Goal: Information Seeking & Learning: Learn about a topic

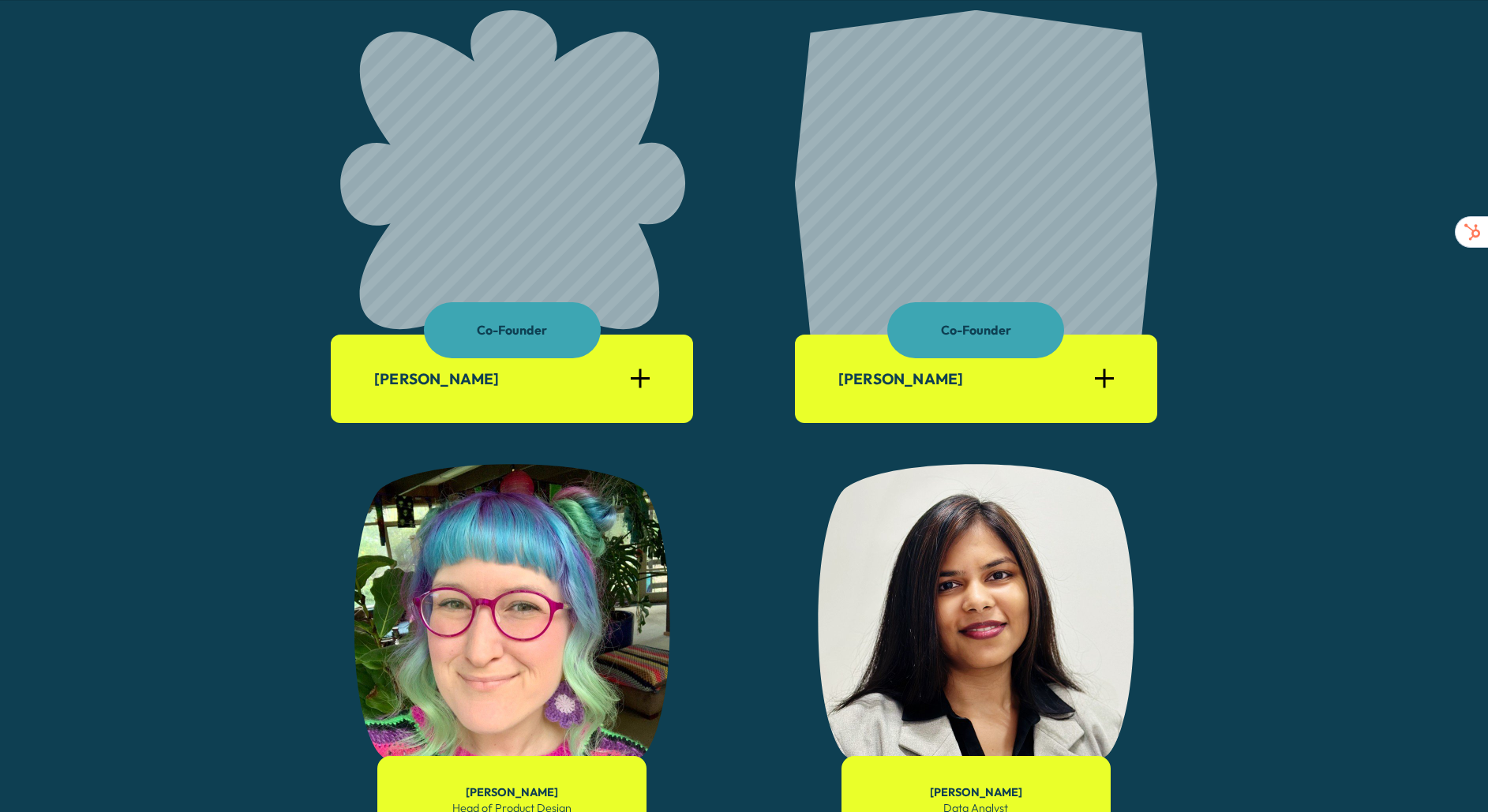
scroll to position [1130, 0]
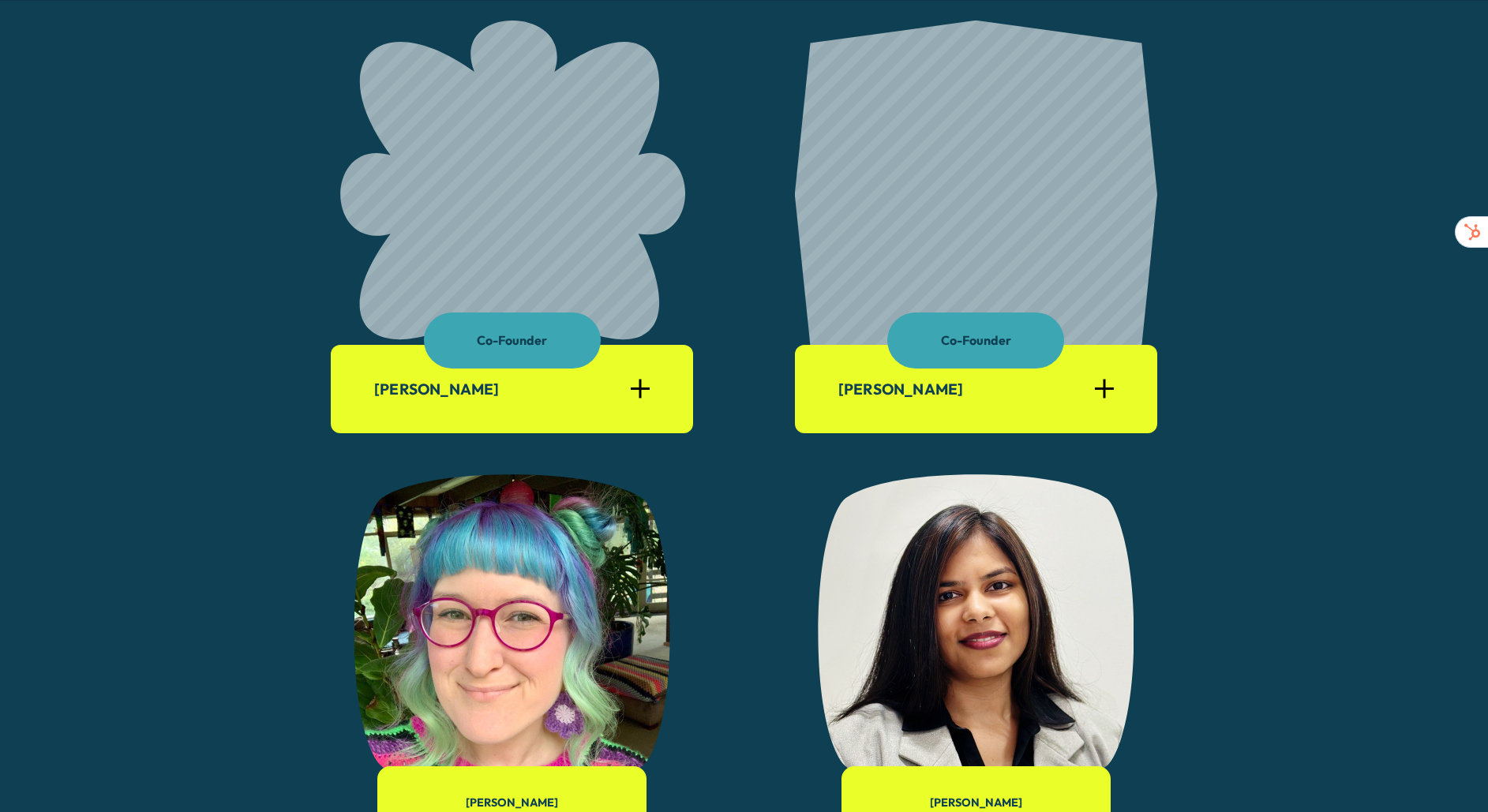
click at [632, 398] on div at bounding box center [640, 388] width 19 height 19
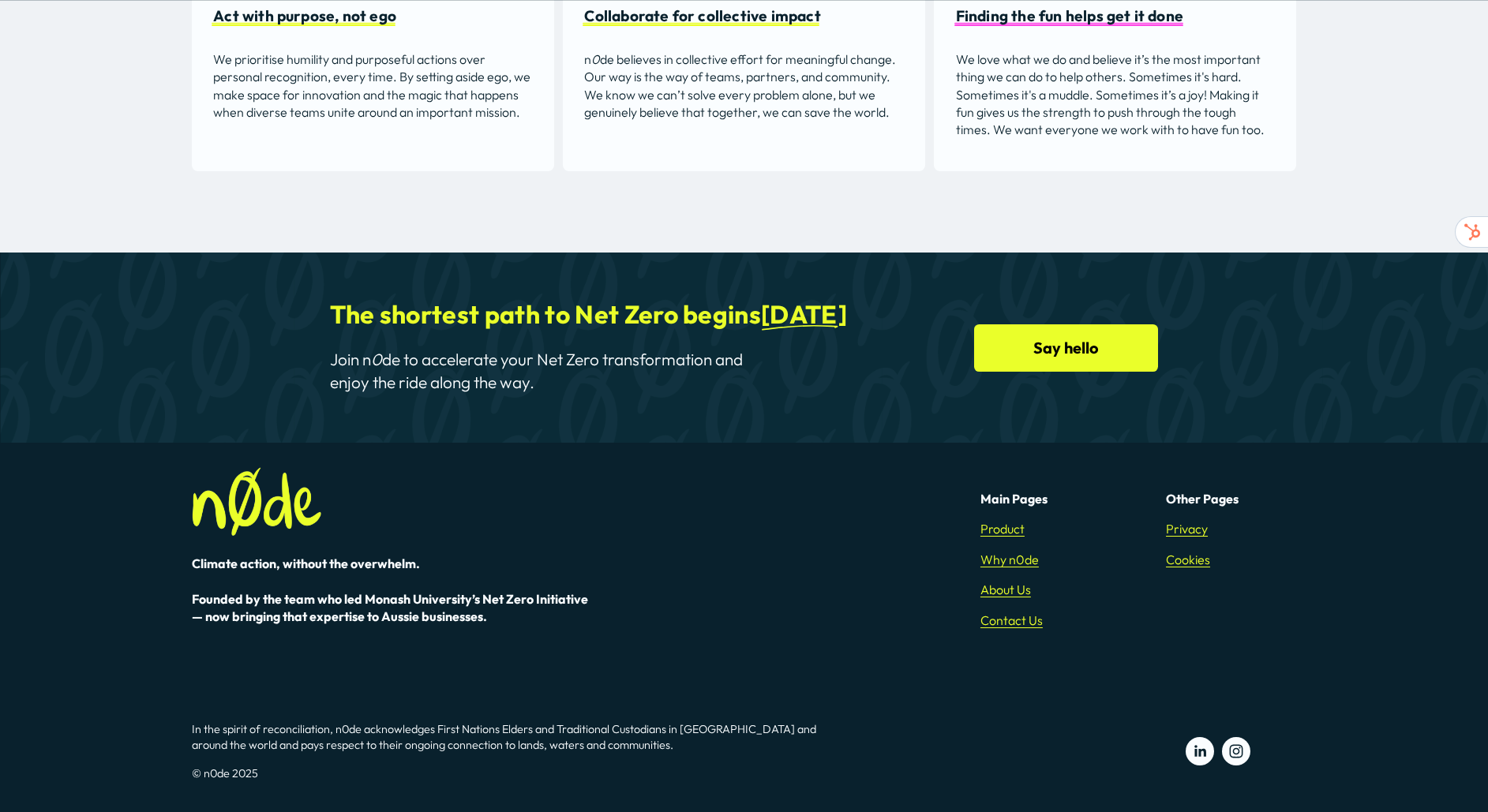
scroll to position [0, 0]
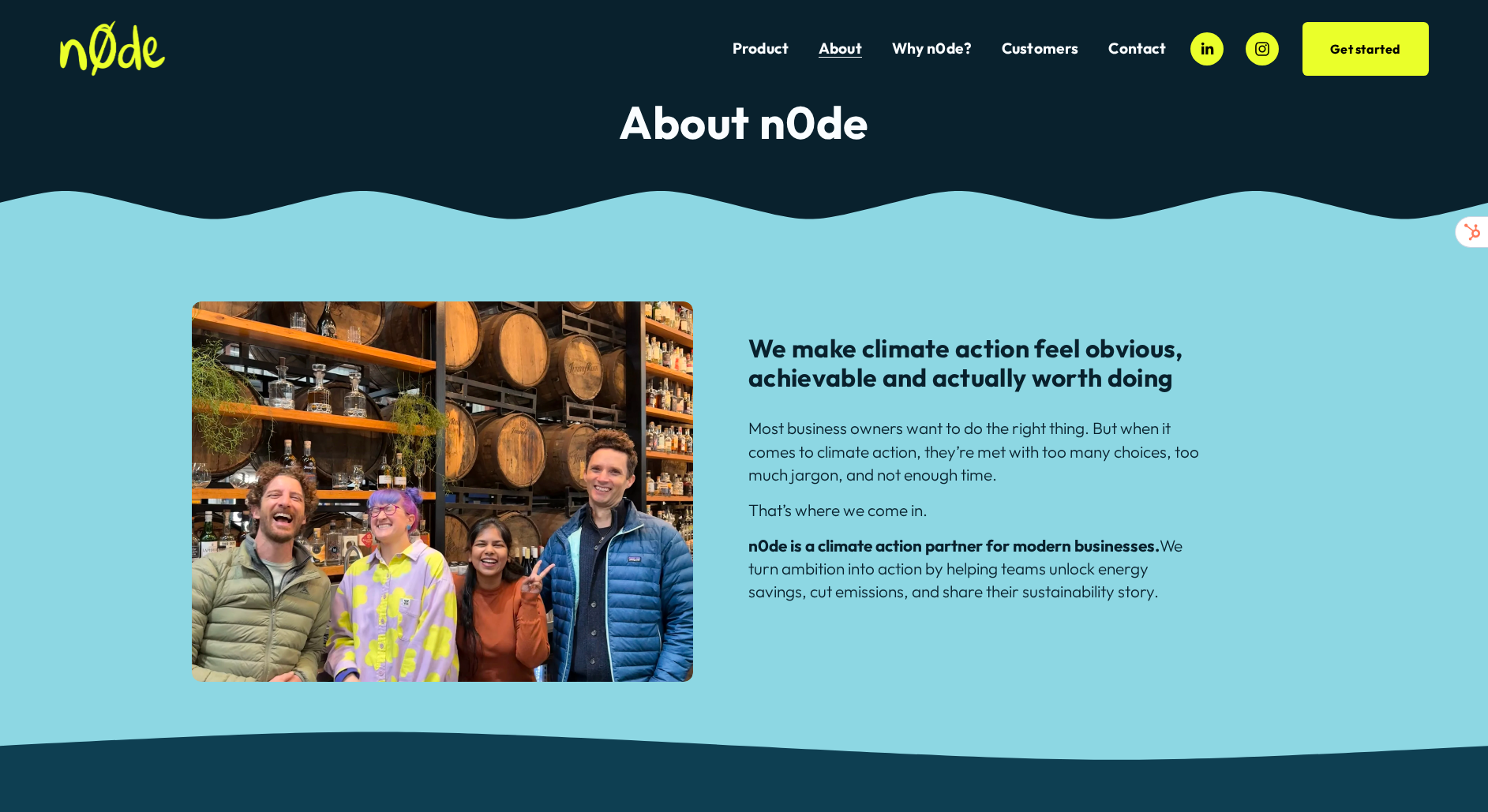
click at [950, 52] on link "Why n0de?" at bounding box center [932, 48] width 81 height 21
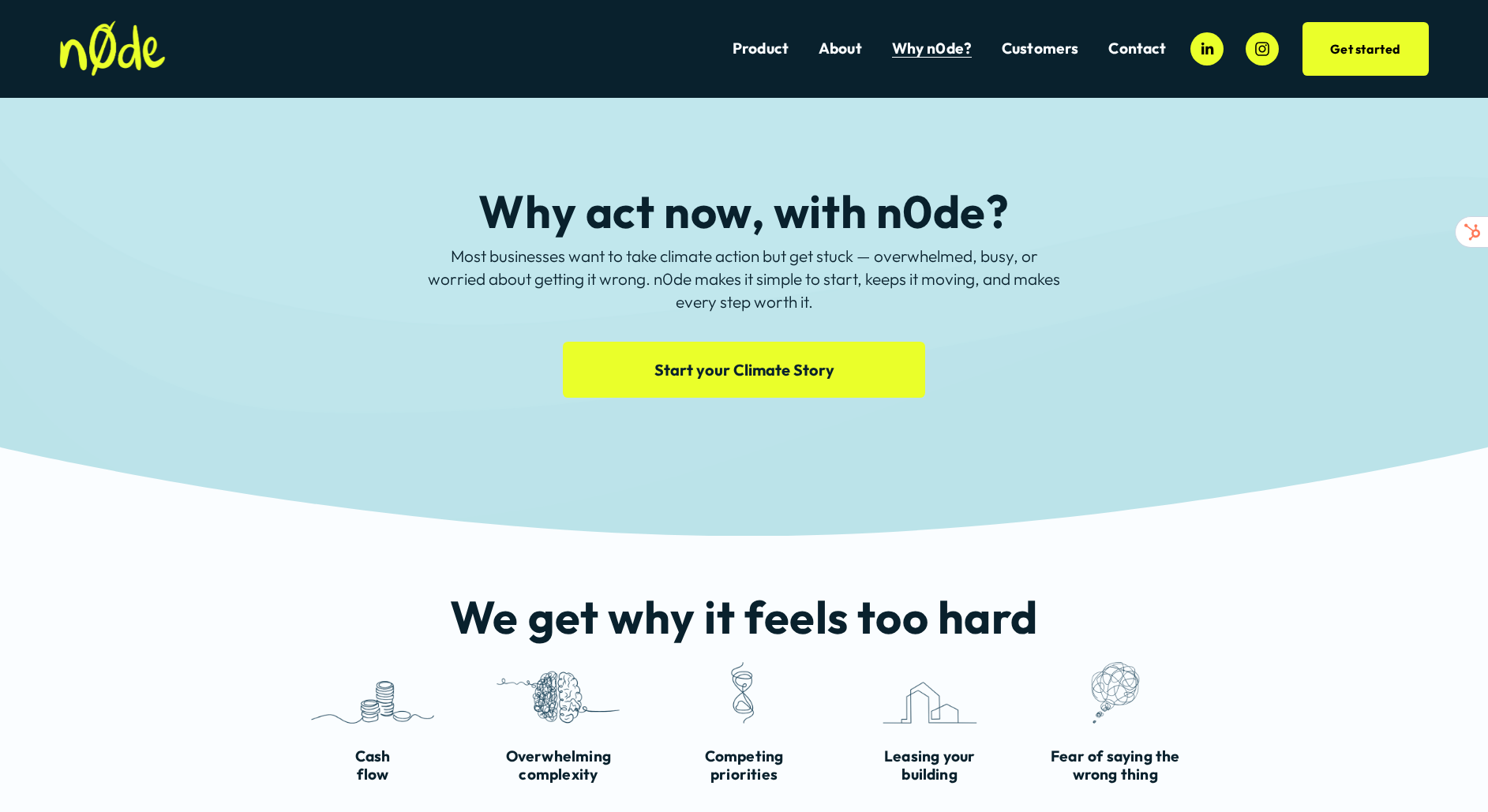
click at [1044, 55] on span "Customers" at bounding box center [1040, 48] width 78 height 18
click at [766, 51] on link "Product" at bounding box center [760, 48] width 56 height 21
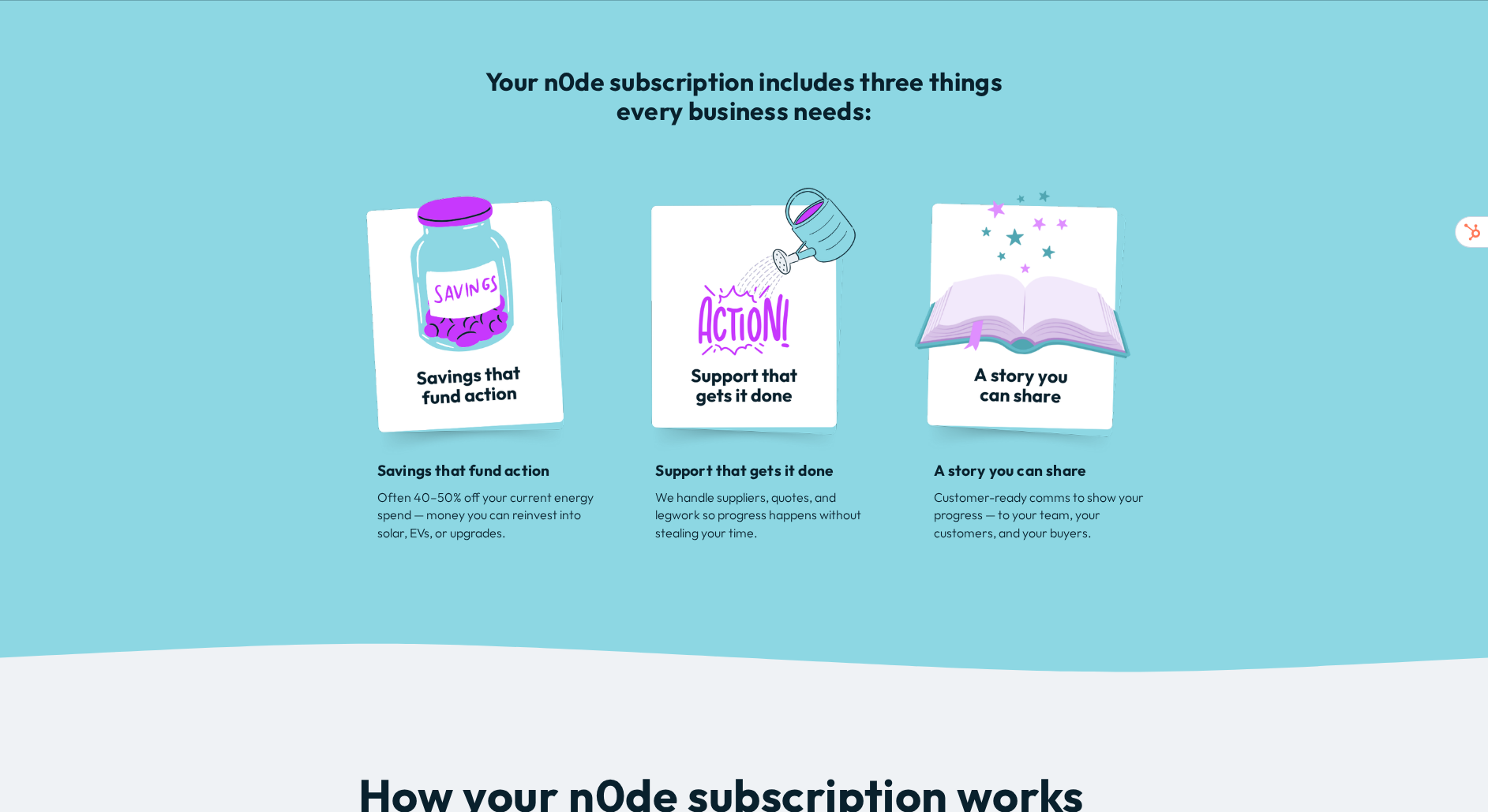
scroll to position [712, 0]
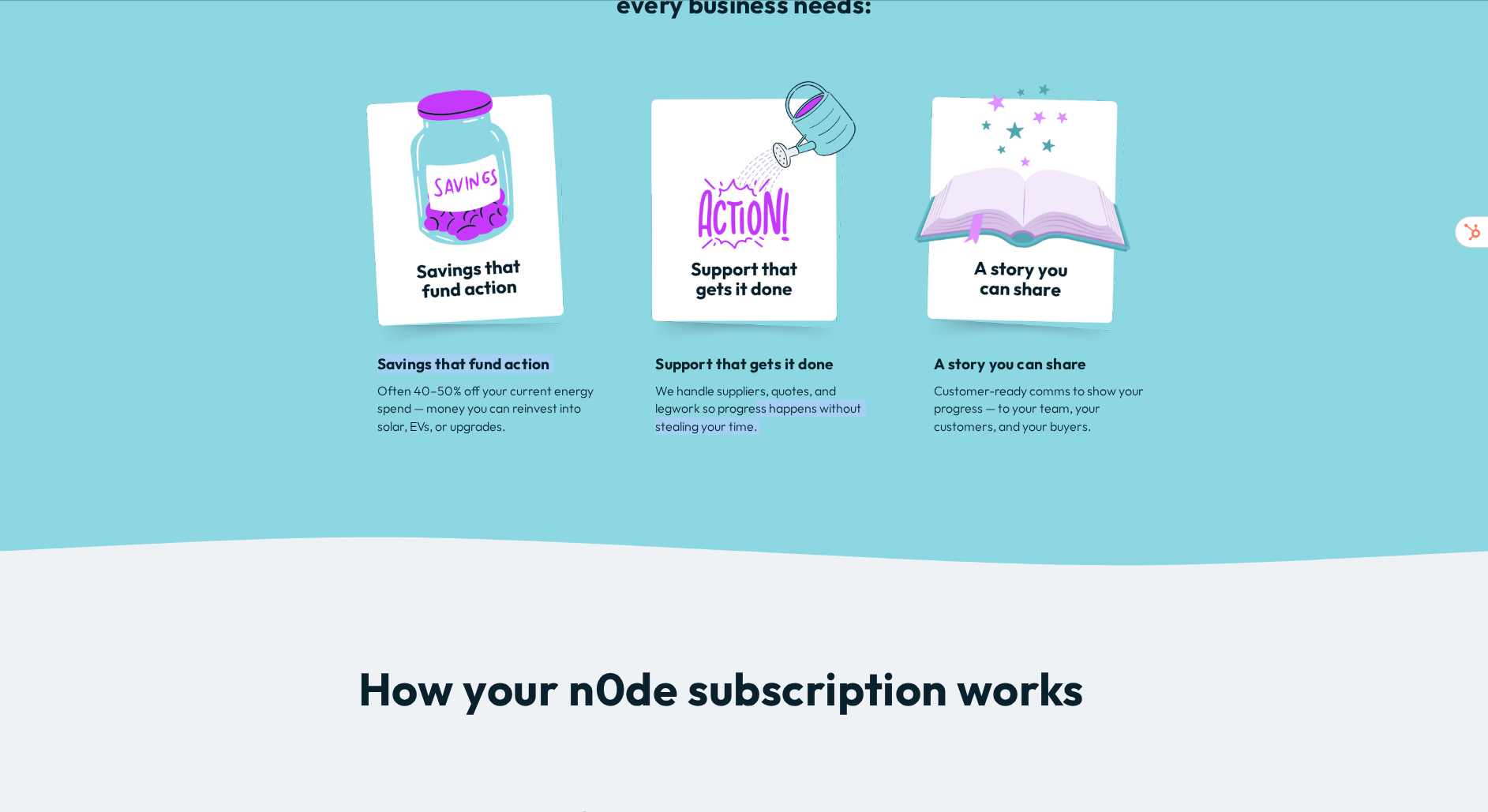
drag, startPoint x: 357, startPoint y: 345, endPoint x: 772, endPoint y: 415, distance: 420.9
click at [757, 416] on div "Your n0de subscription includes three things every business needs: Support that…" at bounding box center [744, 199] width 1488 height 477
click at [792, 414] on p "We handle suppliers, quotes, and legwork so progress happens without stealing y…" at bounding box center [767, 408] width 224 height 53
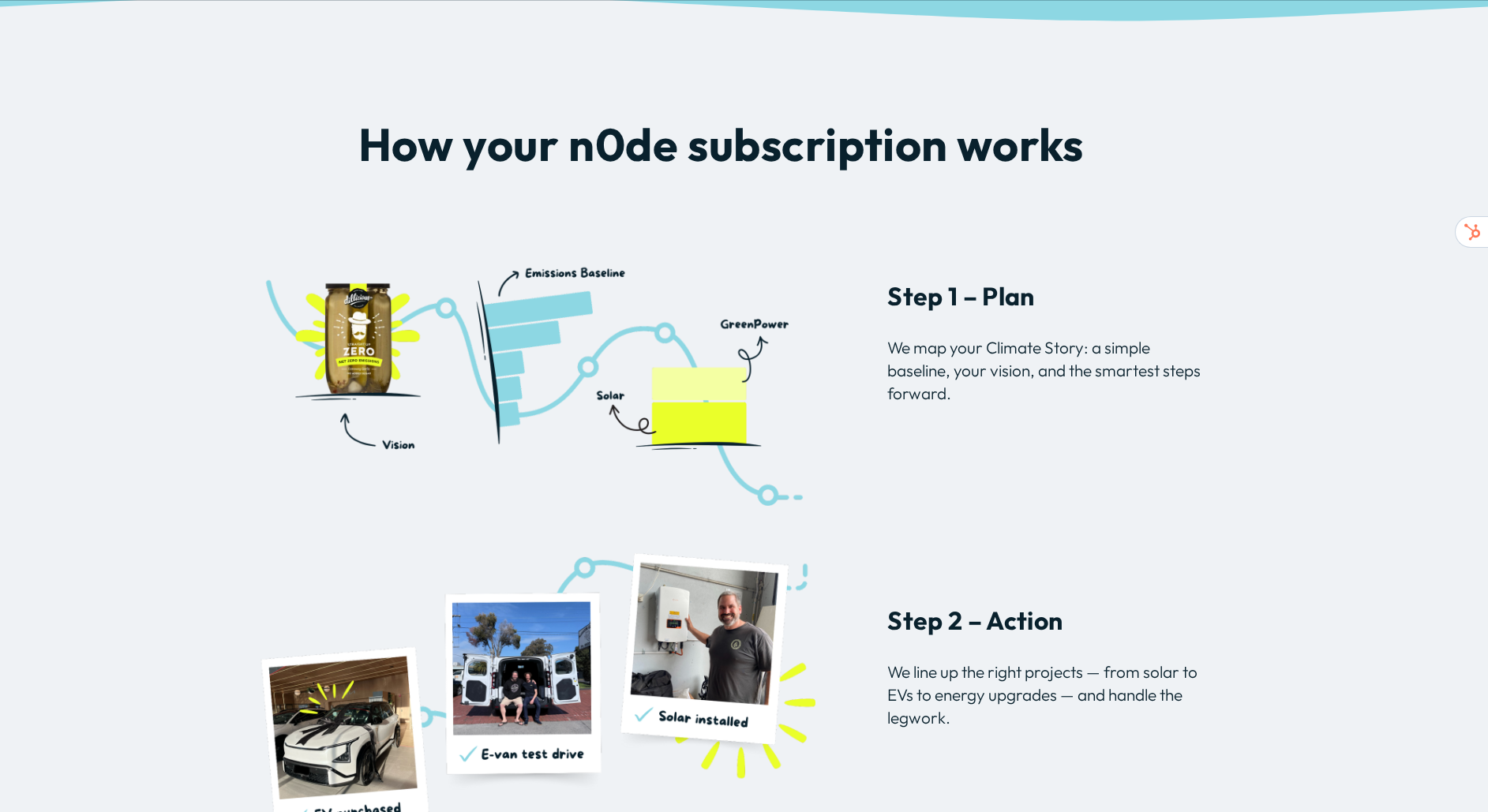
scroll to position [1247, 0]
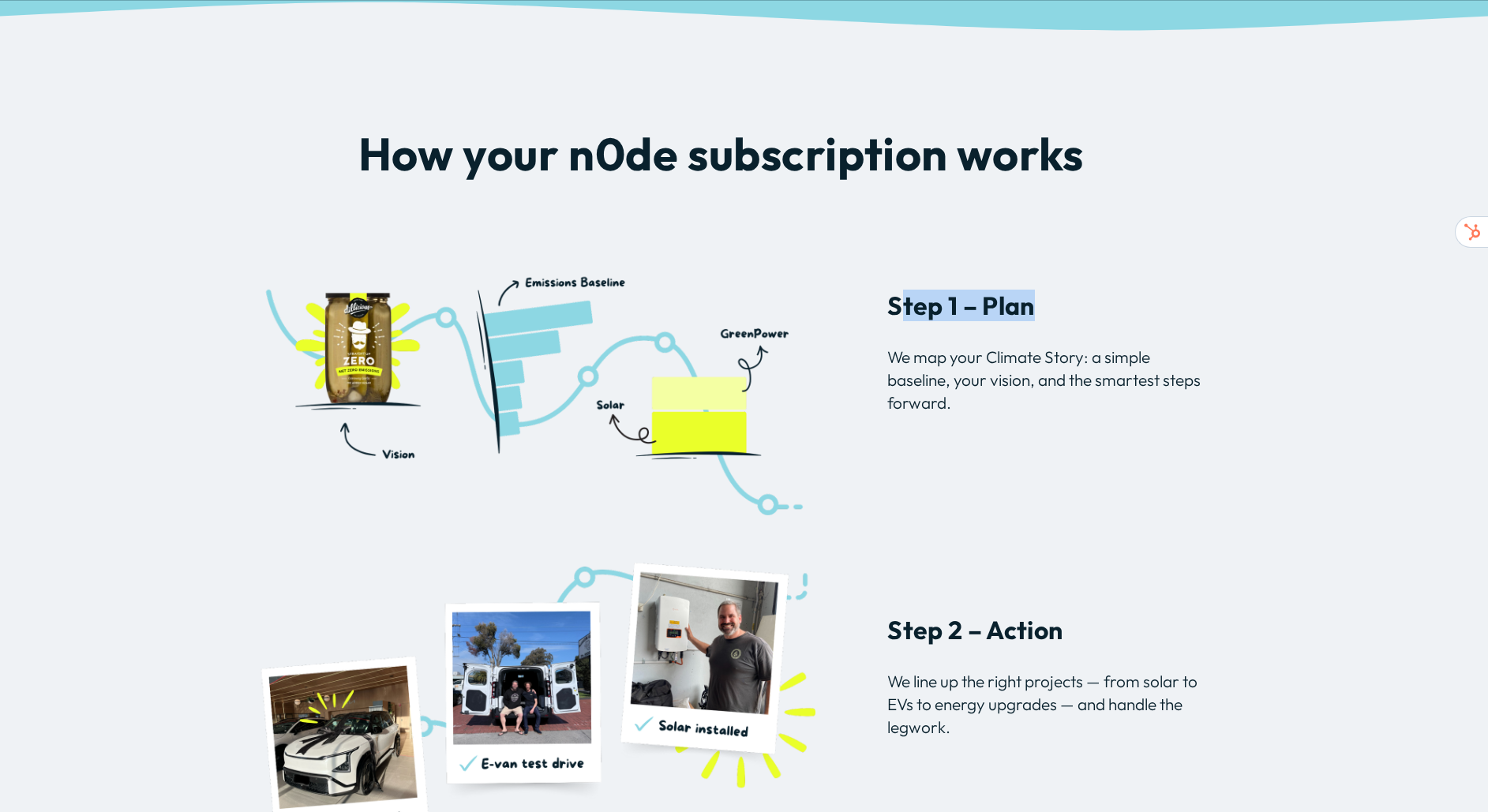
drag, startPoint x: 900, startPoint y: 305, endPoint x: 1055, endPoint y: 314, distance: 155.3
click at [1055, 314] on h3 "Step 1 – Plan" at bounding box center [1045, 306] width 316 height 29
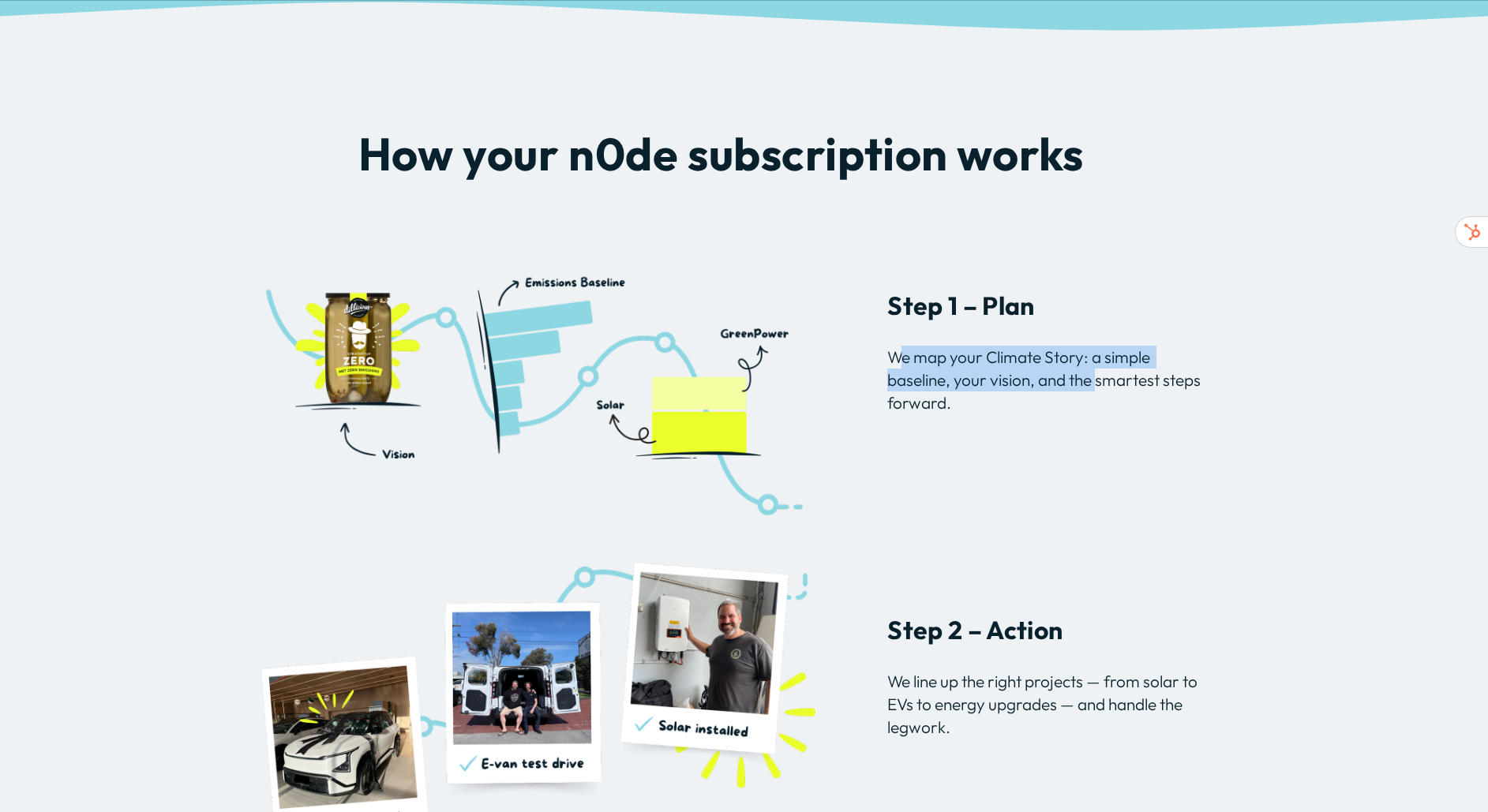
drag, startPoint x: 898, startPoint y: 362, endPoint x: 1099, endPoint y: 390, distance: 202.9
click at [1099, 390] on p "We map your Climate Story: a simple baseline, your vision, and the smartest ste…" at bounding box center [1045, 380] width 316 height 69
drag, startPoint x: 1002, startPoint y: 445, endPoint x: 997, endPoint y: 437, distance: 9.4
click at [1002, 444] on div "Step 1 – Plan We map your Climate Story: a simple baseline, your vision, and th…" at bounding box center [1045, 368] width 316 height 153
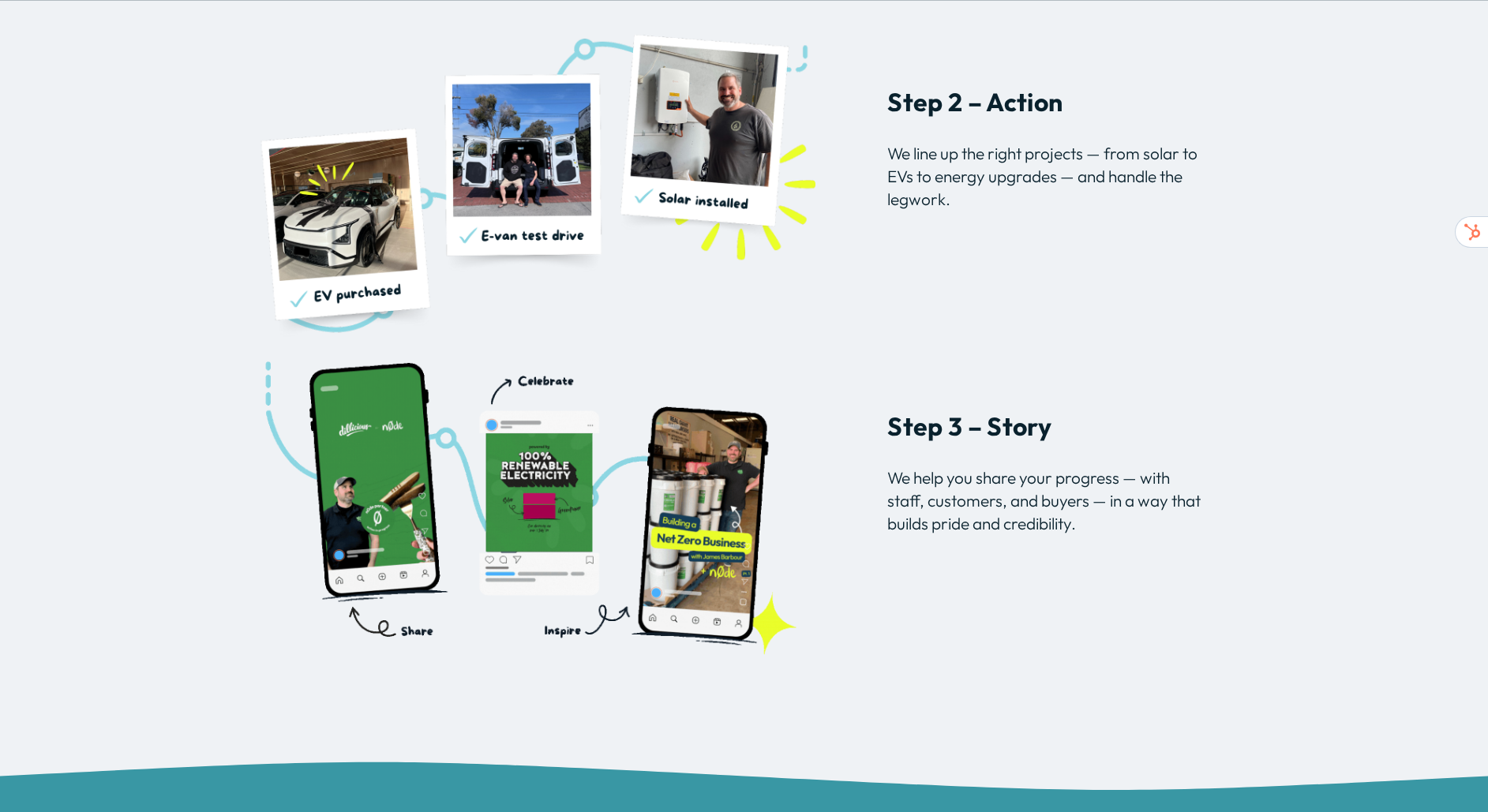
scroll to position [1881, 0]
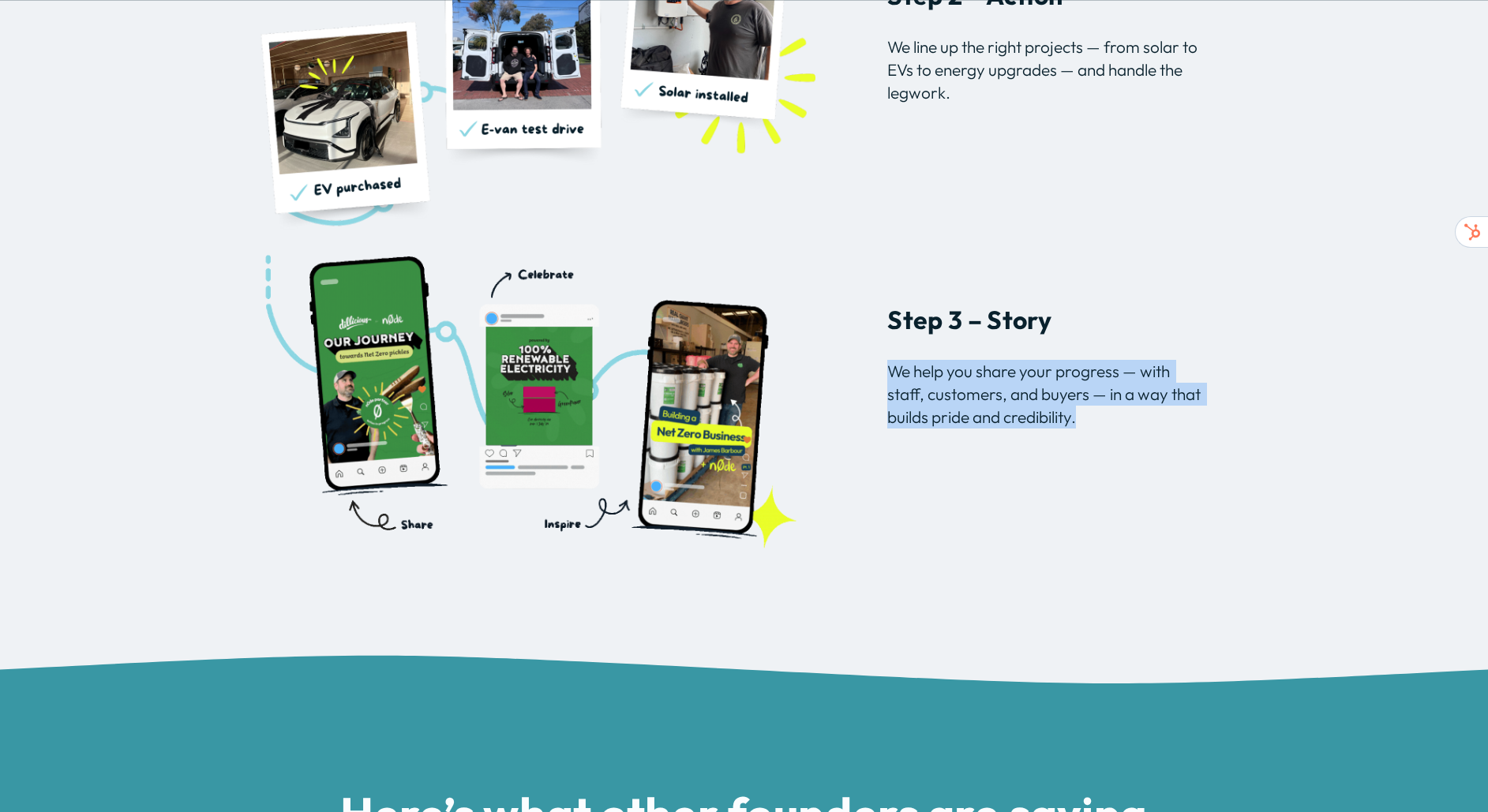
drag, startPoint x: 880, startPoint y: 342, endPoint x: 1104, endPoint y: 493, distance: 270.1
click at [1104, 493] on div "How your n0de subscription works Step 1 – Plan We map your Climate Story: a sim…" at bounding box center [744, 25] width 1488 height 1062
click at [1104, 491] on div "Step 3 – Story We help you share your progress — with staff, customers, and buy…" at bounding box center [1045, 398] width 316 height 186
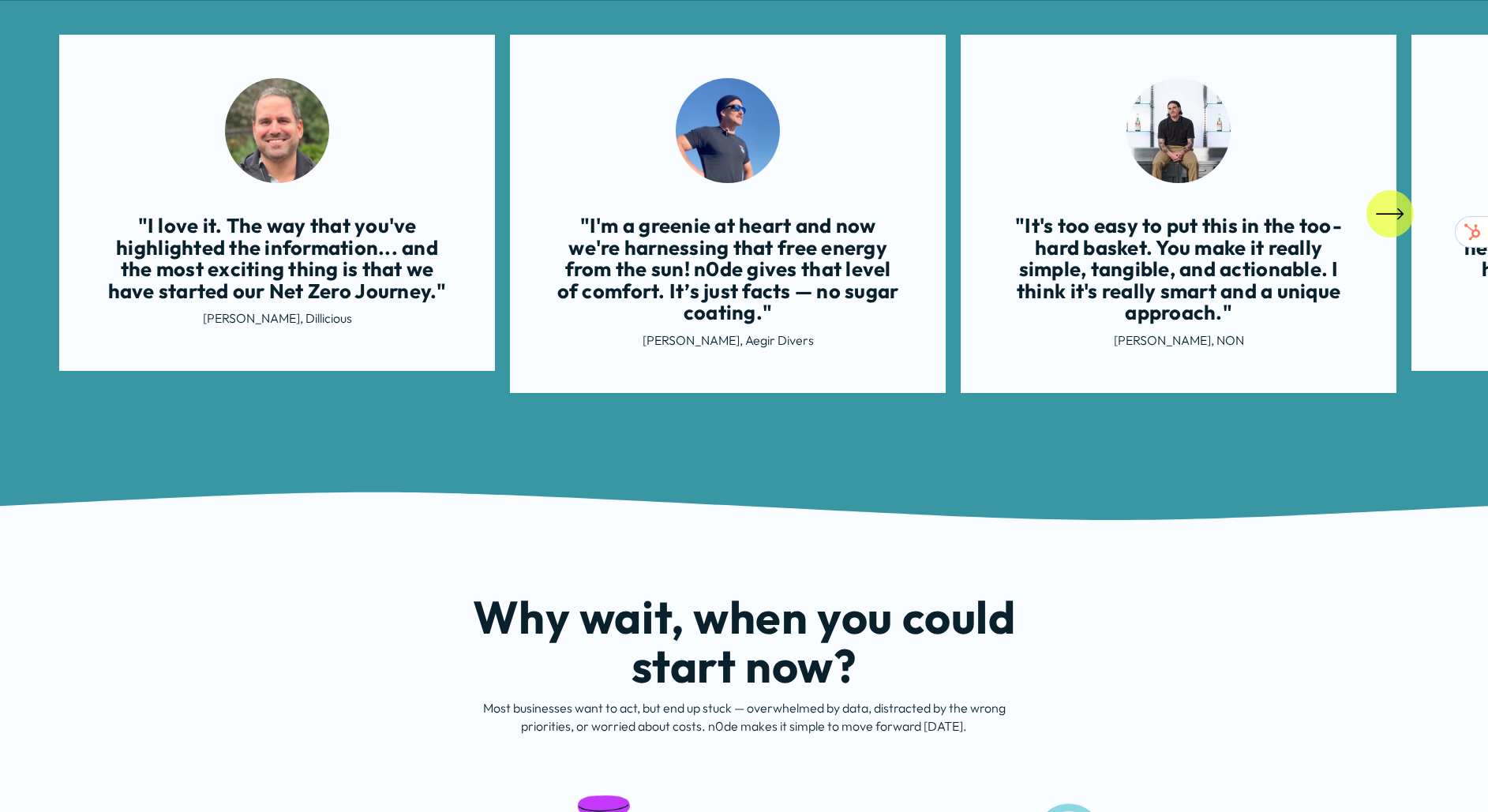
scroll to position [2766, 0]
